Goal: Task Accomplishment & Management: Manage account settings

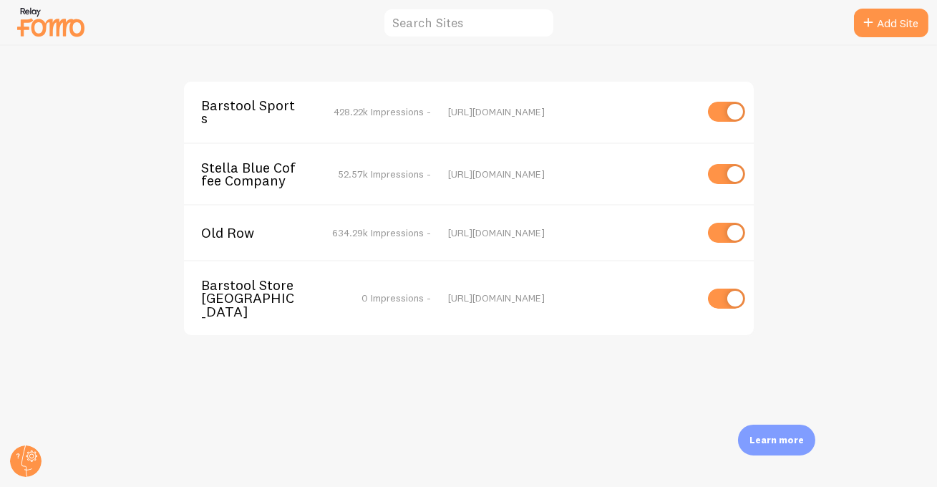
click at [238, 106] on span "Barstool Sports" at bounding box center [258, 112] width 115 height 26
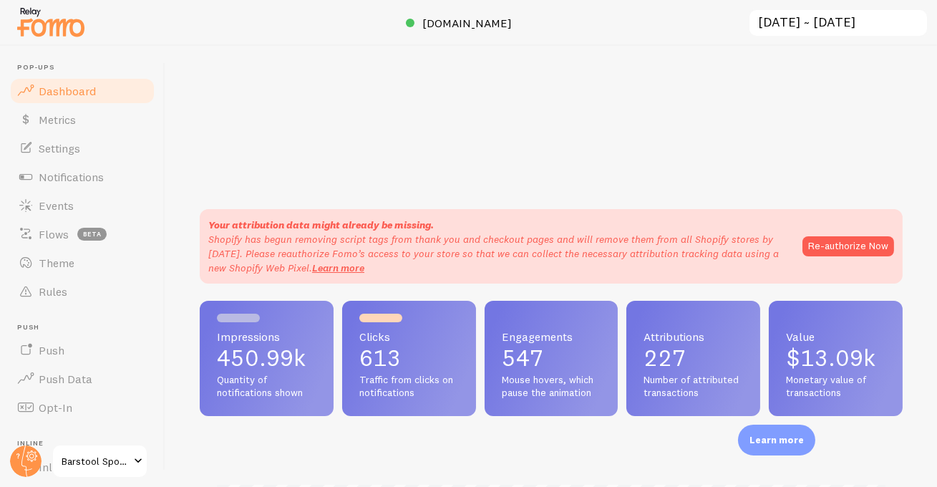
scroll to position [376, 703]
click at [453, 28] on span "store.barstoolsports.com" at bounding box center [467, 23] width 89 height 14
click at [70, 173] on span "Notifications" at bounding box center [71, 177] width 65 height 14
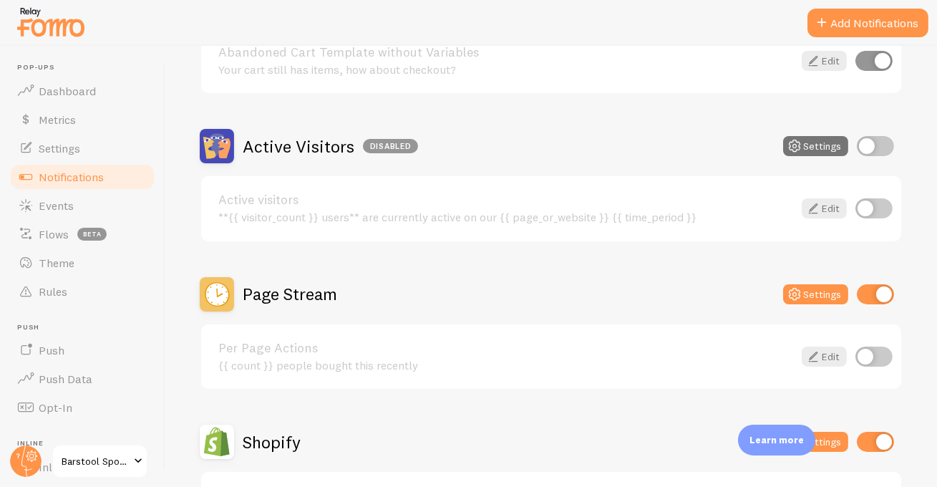
scroll to position [466, 0]
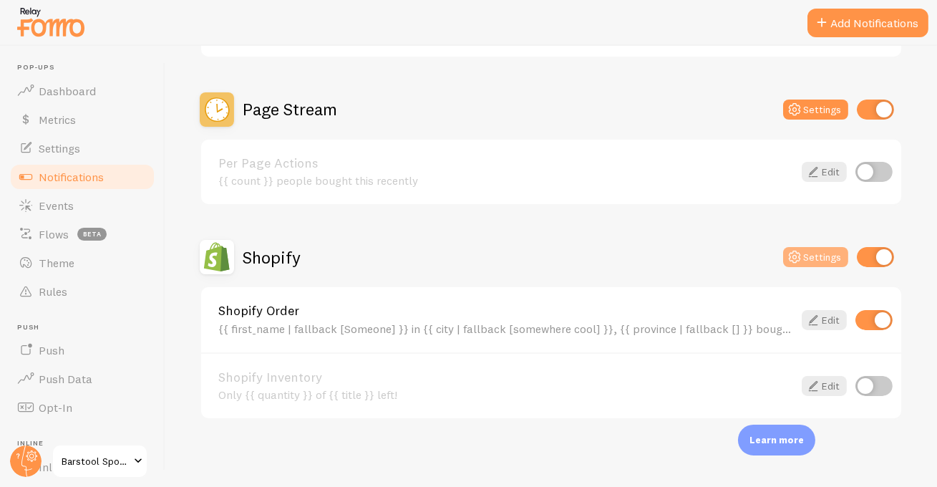
click at [807, 257] on button "Settings" at bounding box center [815, 257] width 65 height 20
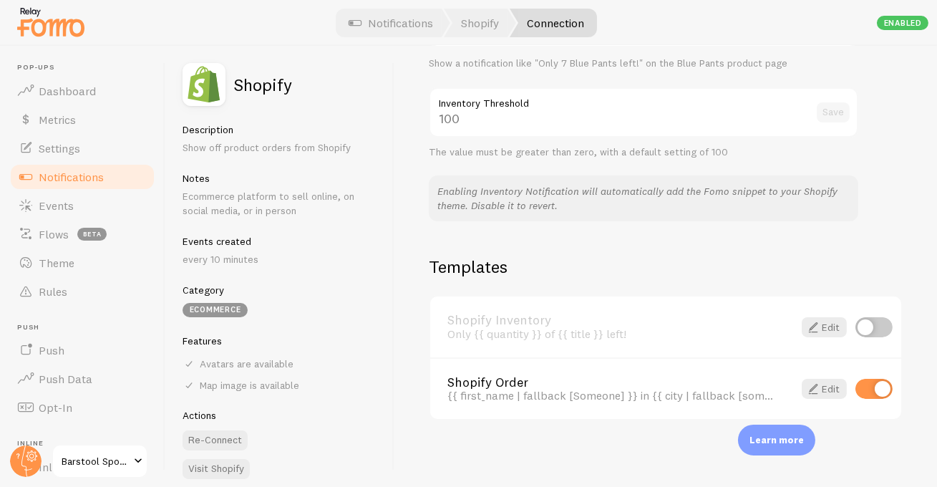
scroll to position [45, 0]
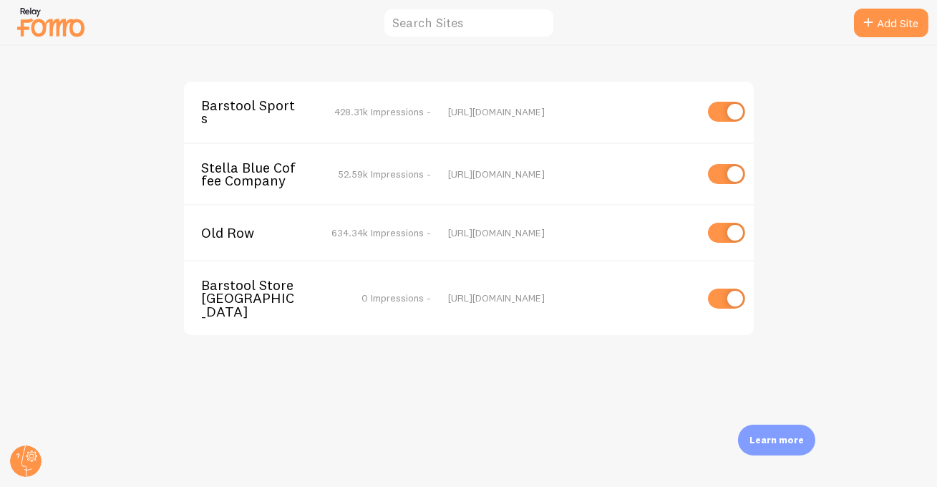
click at [246, 168] on span "Stella Blue Coffee Company" at bounding box center [258, 174] width 115 height 26
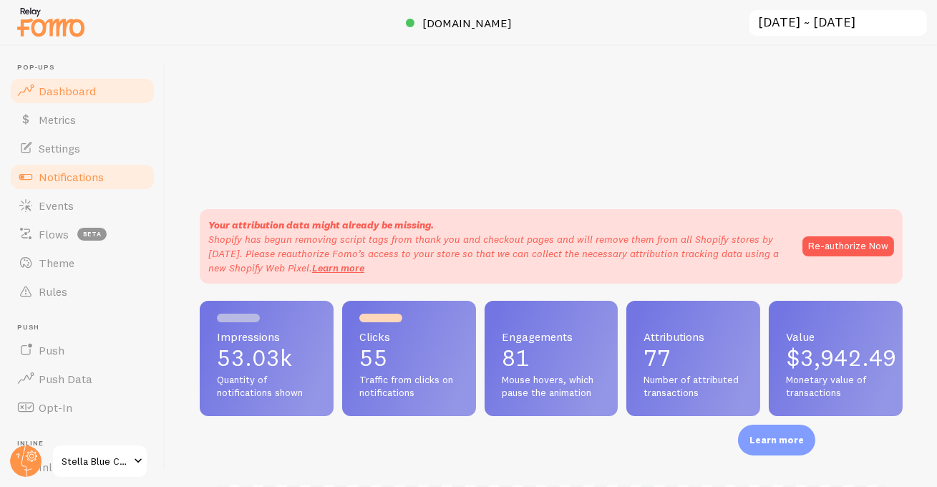
scroll to position [376, 703]
click at [72, 174] on span "Notifications" at bounding box center [71, 177] width 65 height 14
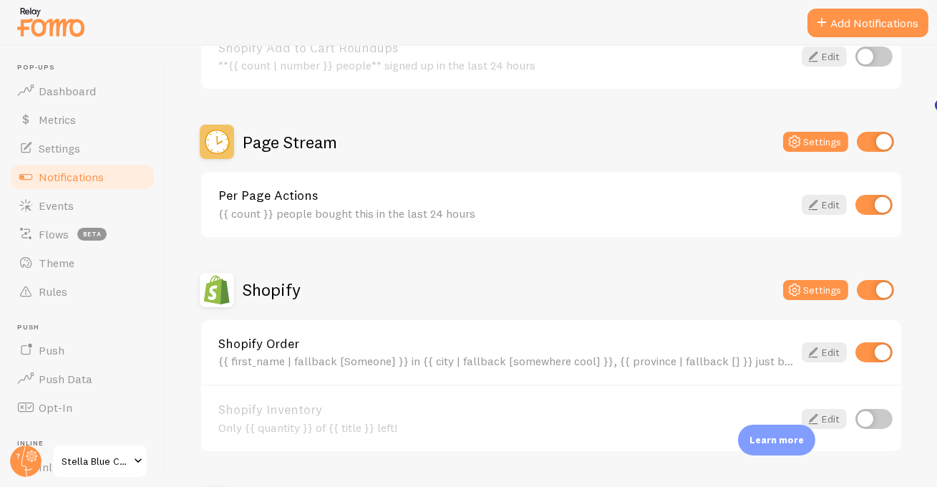
scroll to position [762, 0]
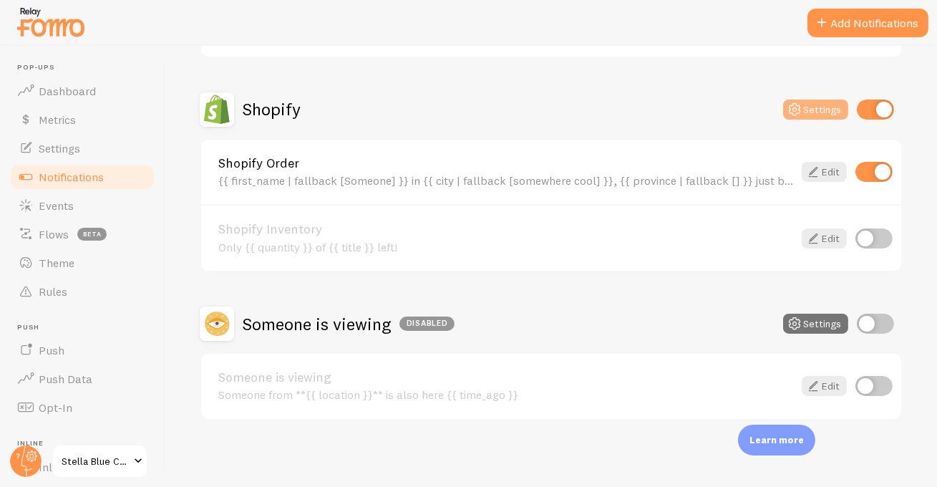
click at [805, 99] on button "Settings" at bounding box center [815, 109] width 65 height 20
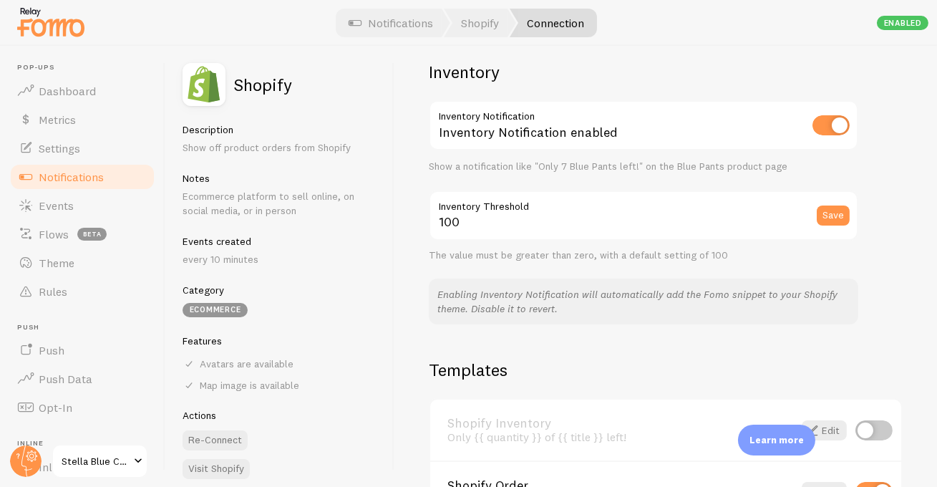
scroll to position [831, 0]
